Goal: Task Accomplishment & Management: Manage account settings

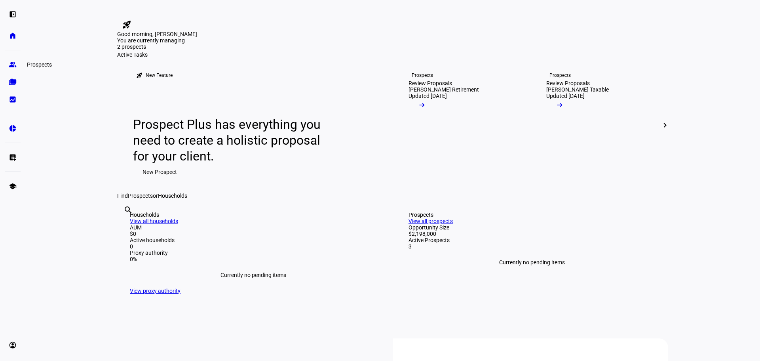
click at [15, 67] on eth-mat-symbol "group" at bounding box center [13, 65] width 8 height 8
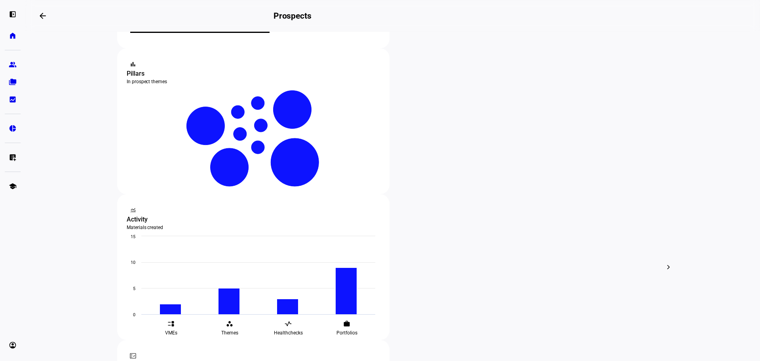
scroll to position [158, 0]
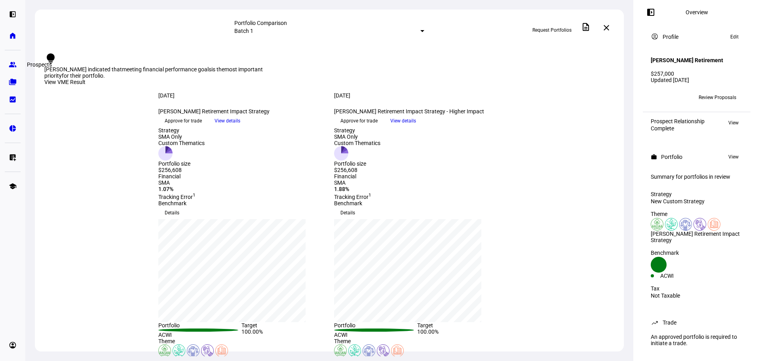
click at [11, 62] on eth-mat-symbol "group" at bounding box center [13, 65] width 8 height 8
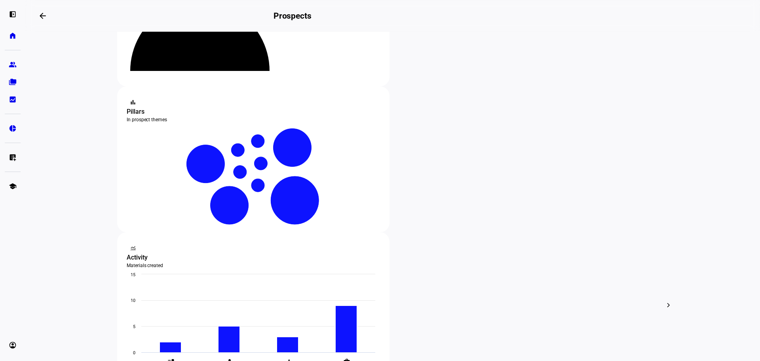
scroll to position [158, 0]
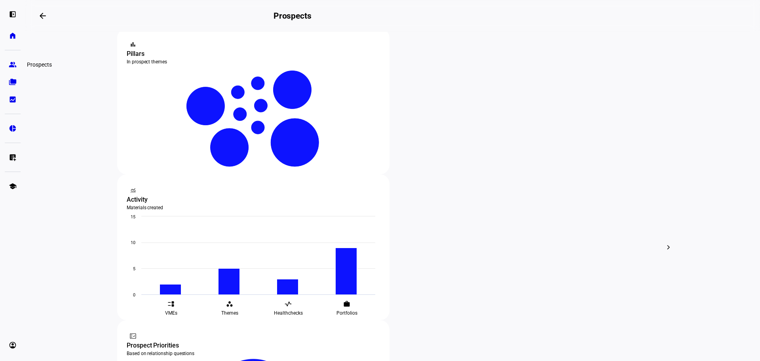
click at [15, 63] on eth-mat-symbol "group" at bounding box center [13, 65] width 8 height 8
click at [13, 86] on link "folder_copy Households" at bounding box center [13, 82] width 16 height 16
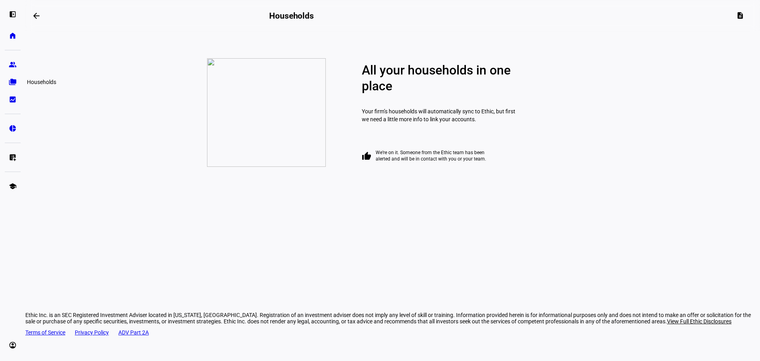
click at [13, 86] on link "folder_copy Households" at bounding box center [13, 82] width 16 height 16
click at [15, 59] on link "group Prospects" at bounding box center [13, 65] width 16 height 16
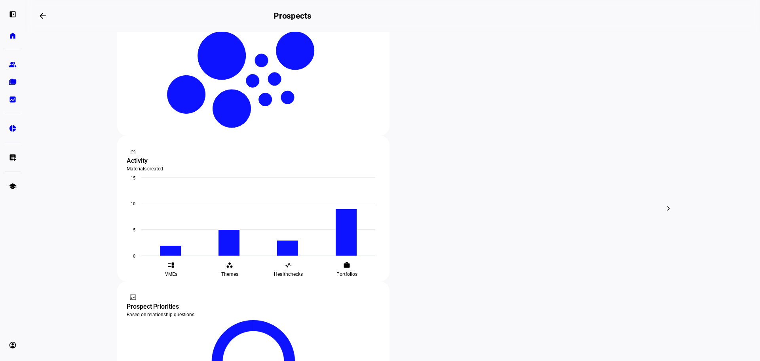
scroll to position [198, 0]
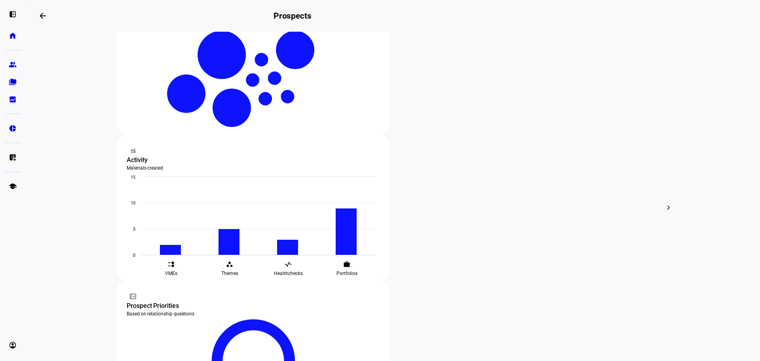
click at [710, 131] on eth-layout-page-content "steppers contact_support Prospect Funnel By journey stage What's this data? Tot…" at bounding box center [392, 196] width 735 height 329
click at [70, 224] on eth-layout-page-content "steppers contact_support Prospect Funnel By journey stage What's this data? Tot…" at bounding box center [392, 196] width 735 height 329
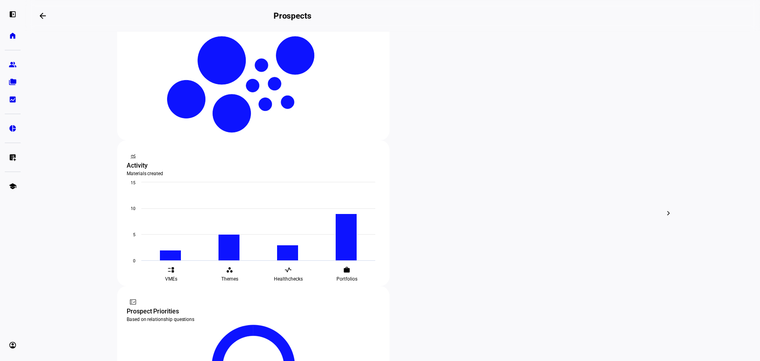
scroll to position [120, 0]
